Goal: Navigation & Orientation: Find specific page/section

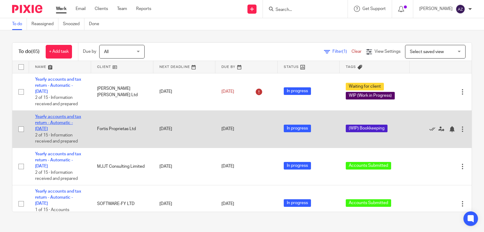
click at [64, 117] on link "Yearly accounts and tax return - Automatic - [DATE]" at bounding box center [58, 122] width 46 height 17
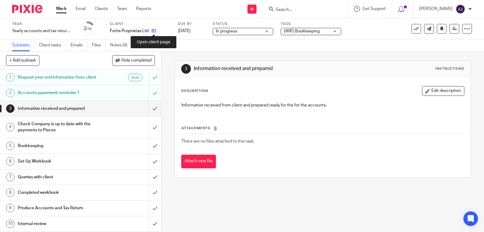
click at [153, 31] on icon at bounding box center [154, 30] width 5 height 5
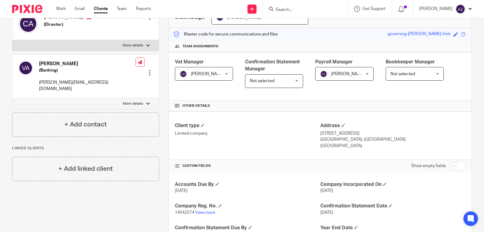
scroll to position [100, 0]
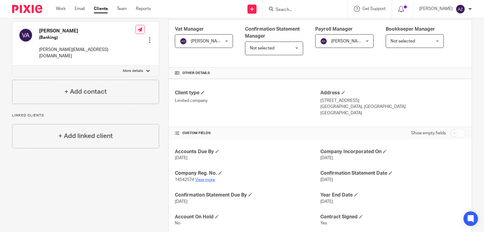
click at [209, 181] on link "View more" at bounding box center [205, 179] width 20 height 4
